Goal: Task Accomplishment & Management: Manage account settings

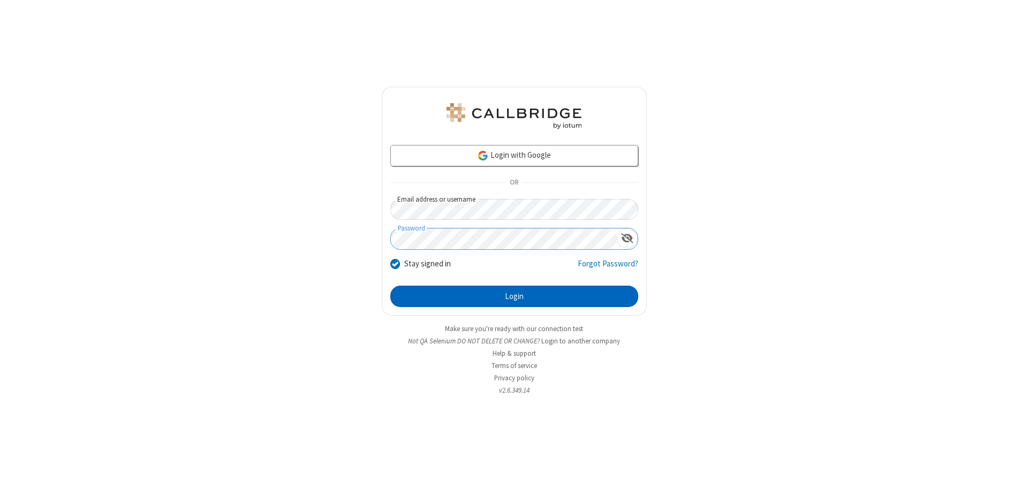
click at [514, 297] on button "Login" at bounding box center [514, 296] width 248 height 21
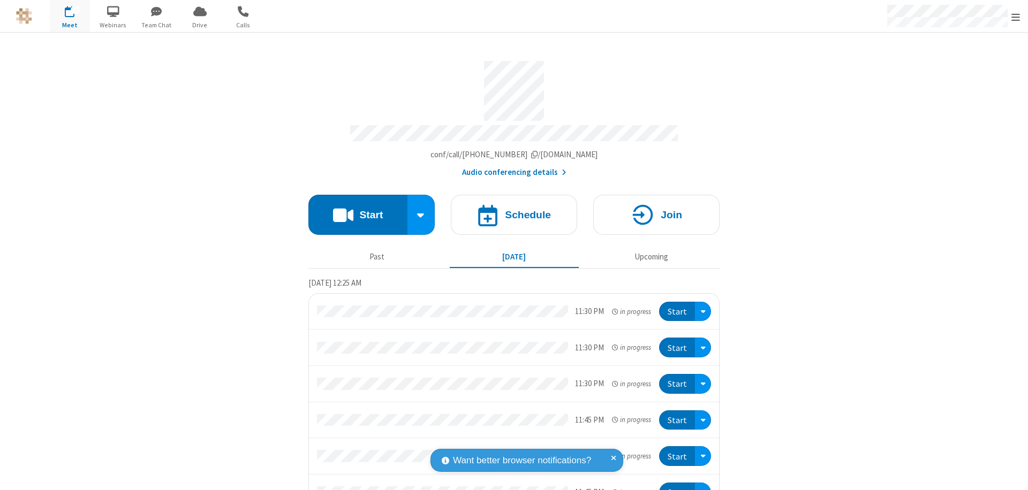
click at [1015, 17] on span "Open menu" at bounding box center [1015, 17] width 9 height 11
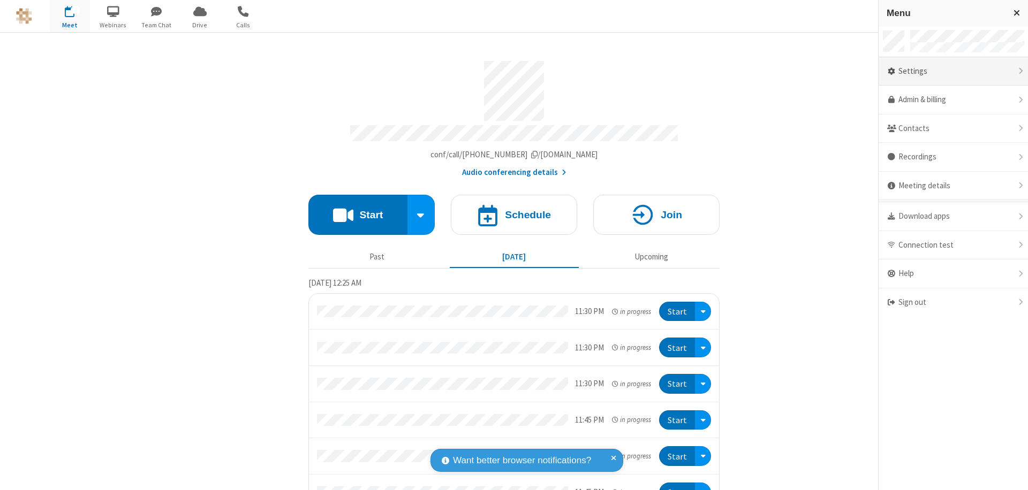
click at [953, 71] on div "Settings" at bounding box center [952, 71] width 149 height 29
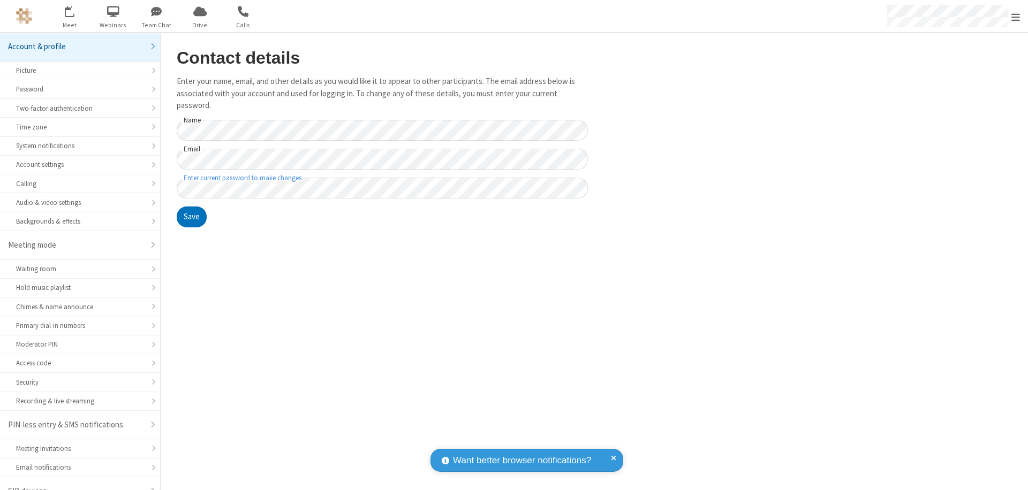
scroll to position [15, 0]
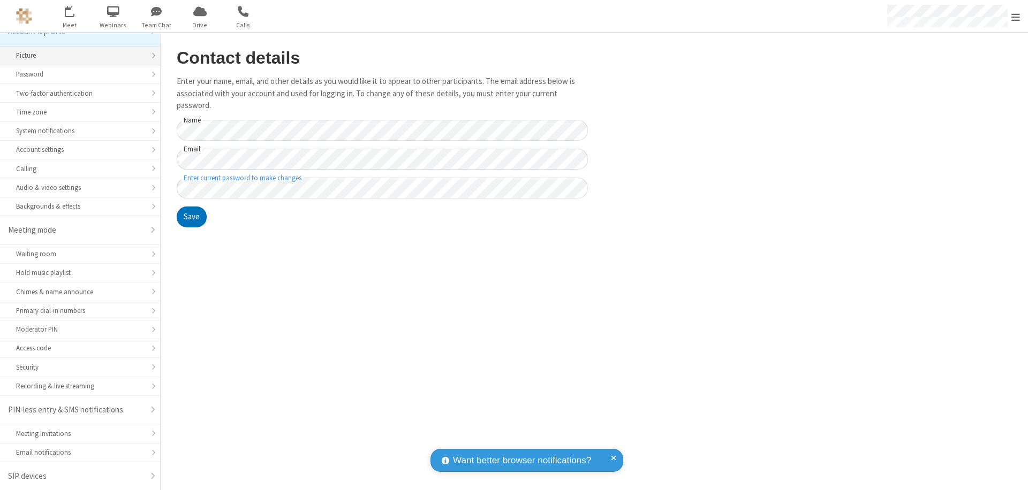
click at [76, 56] on div "Picture" at bounding box center [80, 55] width 128 height 10
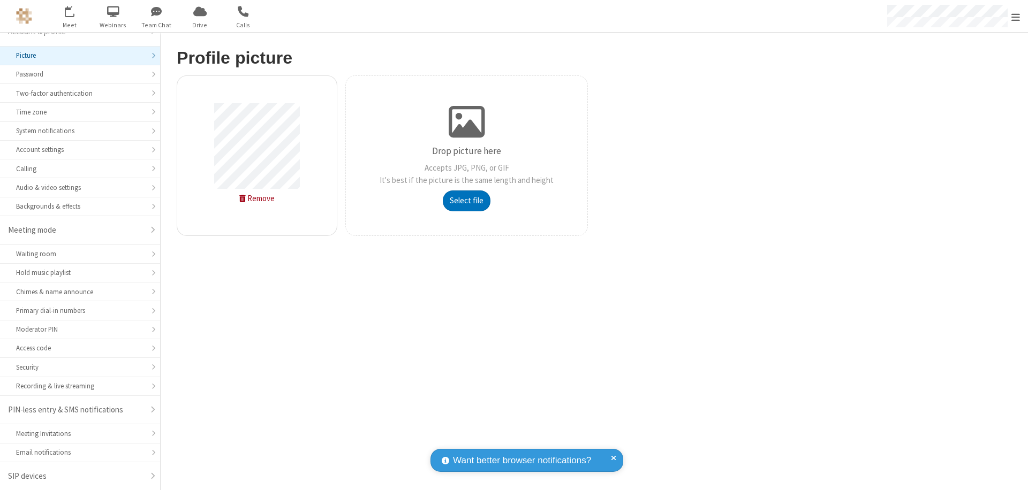
type input "C:\fakepath\avatar_image_test_2.jpg"
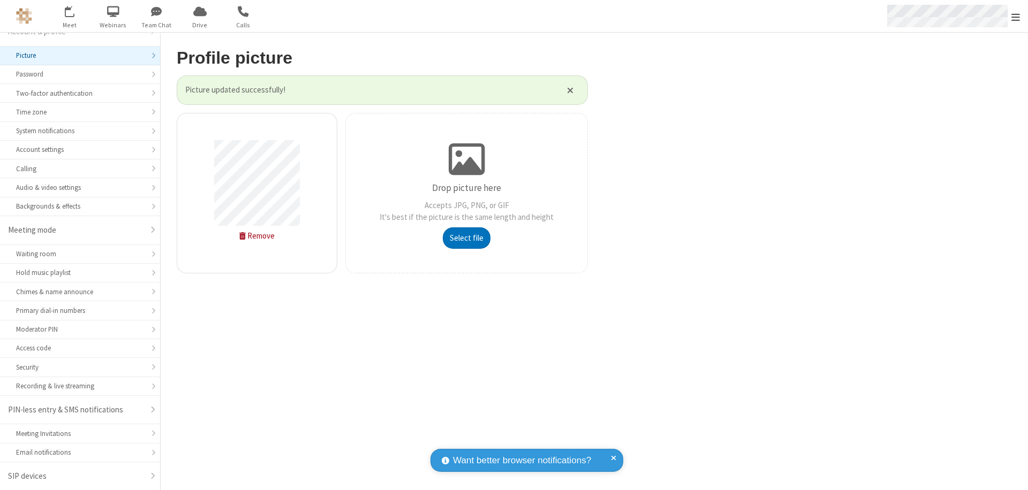
click at [1015, 17] on span "Open menu" at bounding box center [1015, 17] width 9 height 11
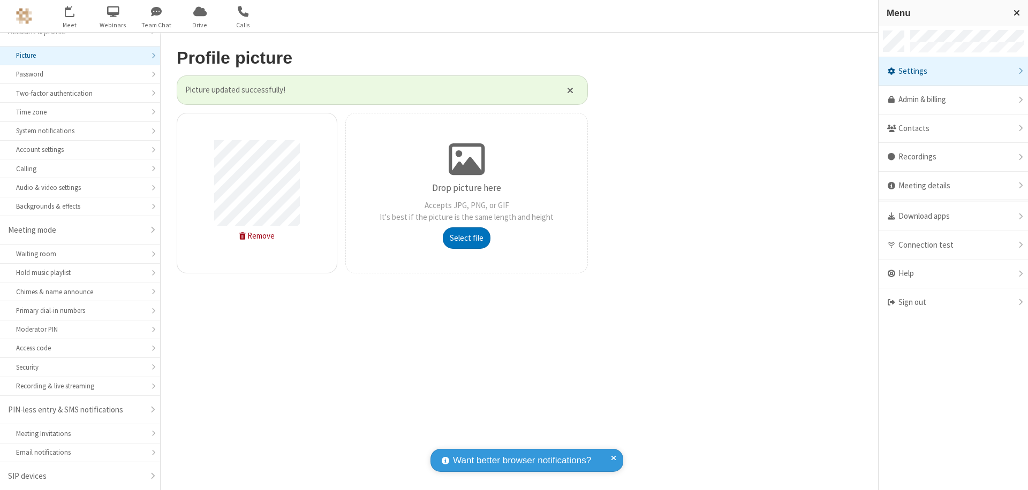
click at [70, 16] on span "button" at bounding box center [70, 11] width 40 height 18
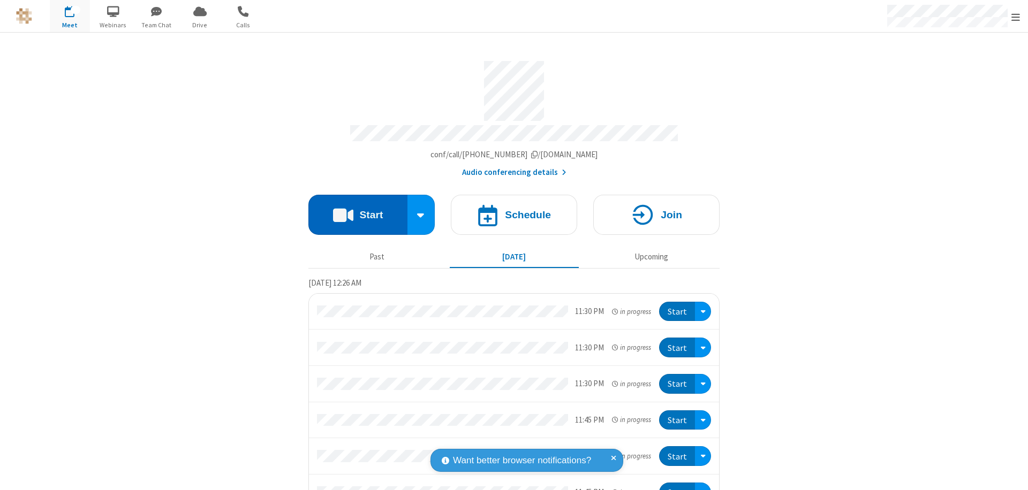
click at [353, 210] on button "Start" at bounding box center [357, 215] width 99 height 40
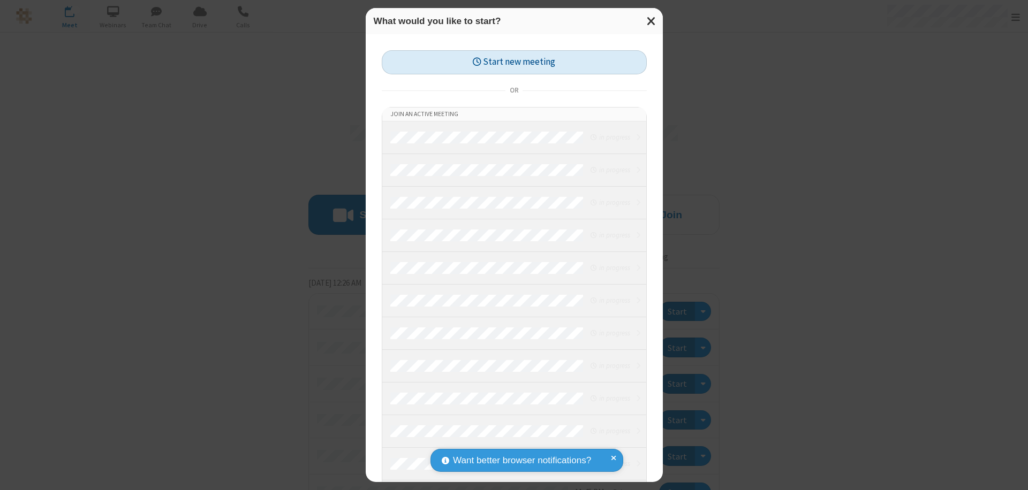
click at [514, 62] on button "Start new meeting" at bounding box center [514, 62] width 265 height 24
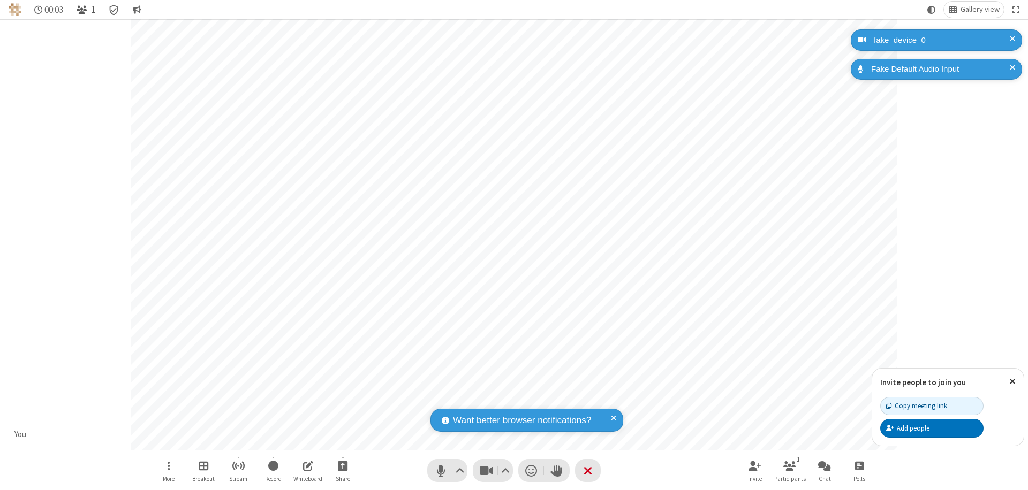
click at [83, 10] on span "Open participant list" at bounding box center [82, 10] width 10 height 10
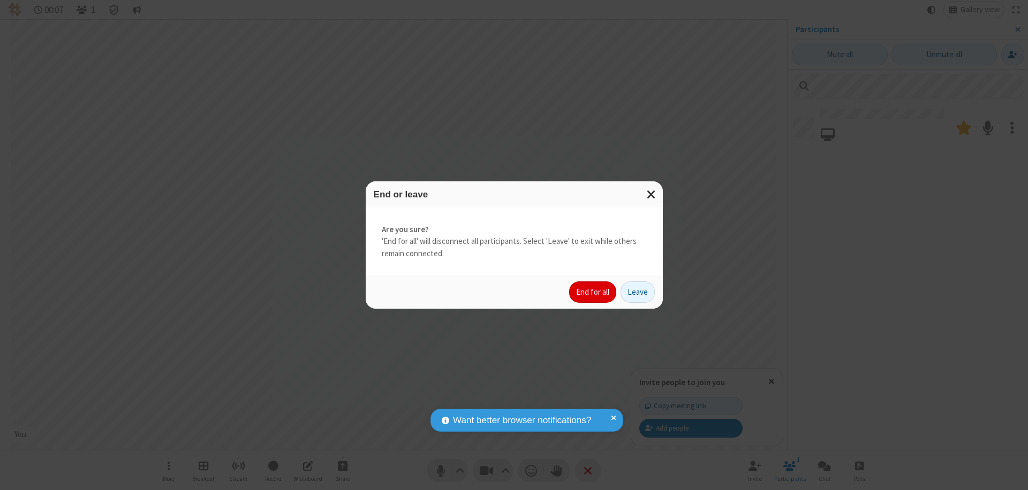
click at [593, 292] on button "End for all" at bounding box center [592, 292] width 47 height 21
